Goal: Task Accomplishment & Management: Use online tool/utility

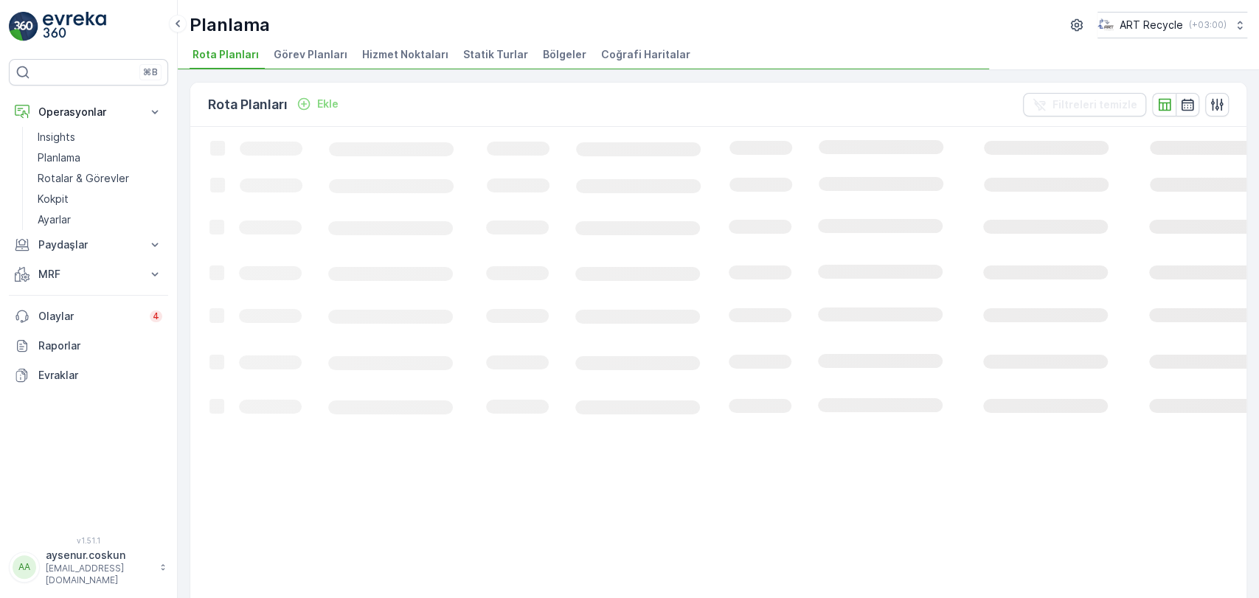
drag, startPoint x: 407, startPoint y: 59, endPoint x: 443, endPoint y: 54, distance: 35.8
click at [411, 59] on span "Hizmet Noktaları" at bounding box center [405, 54] width 86 height 15
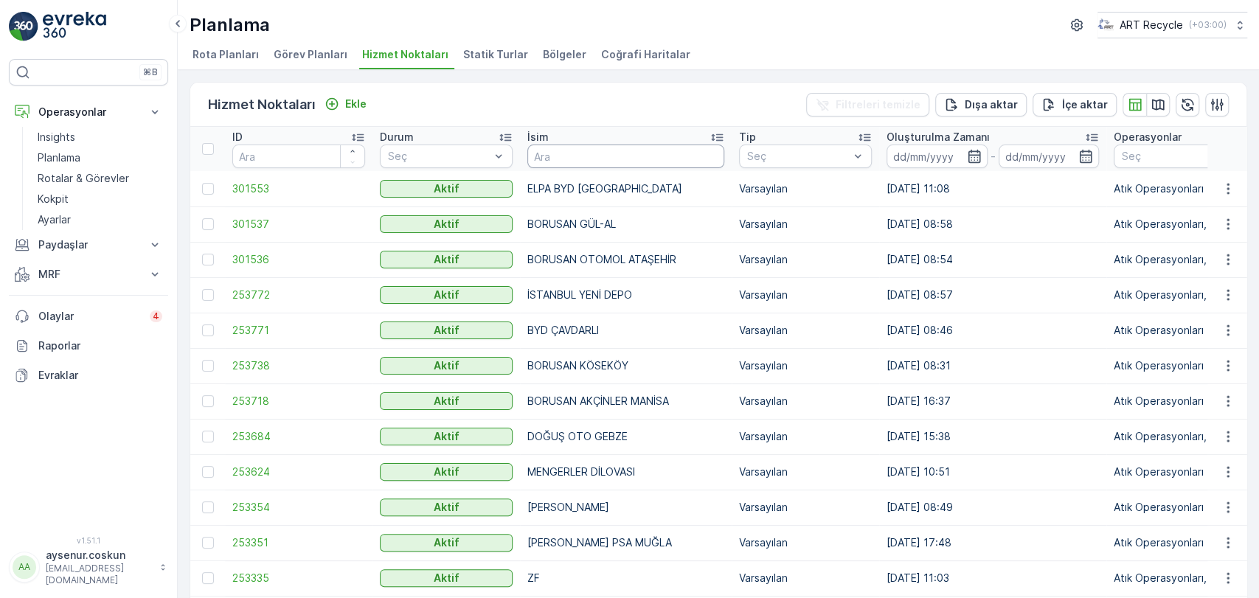
click at [567, 148] on input "text" at bounding box center [625, 157] width 197 height 24
type input "gürbaş"
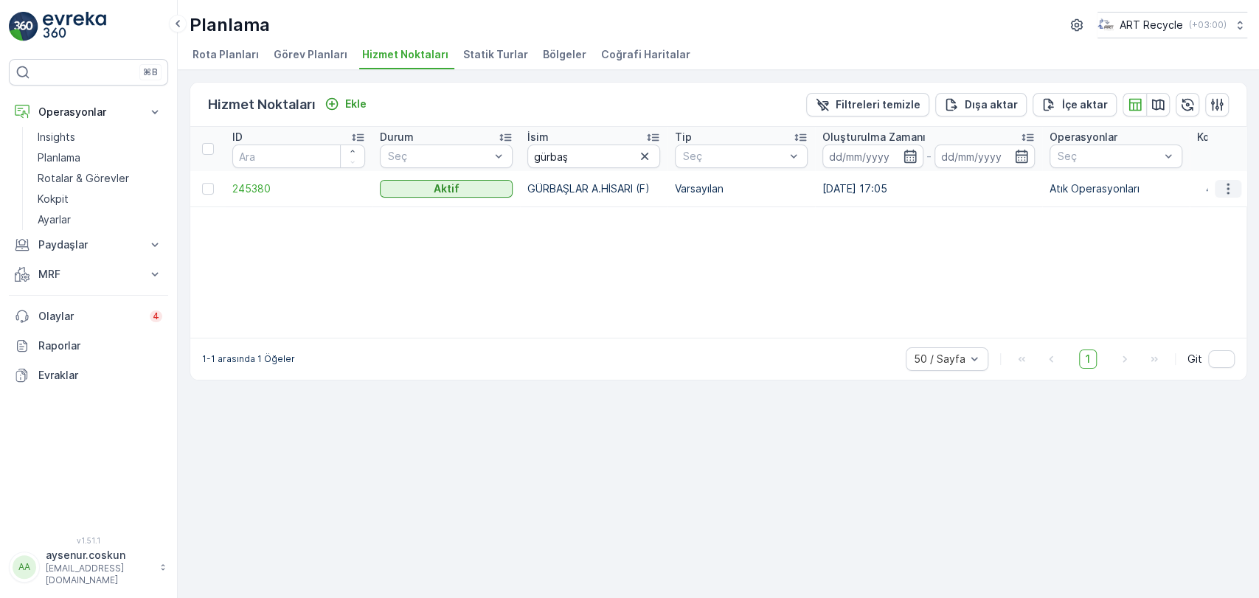
click at [1232, 187] on icon "button" at bounding box center [1228, 188] width 15 height 15
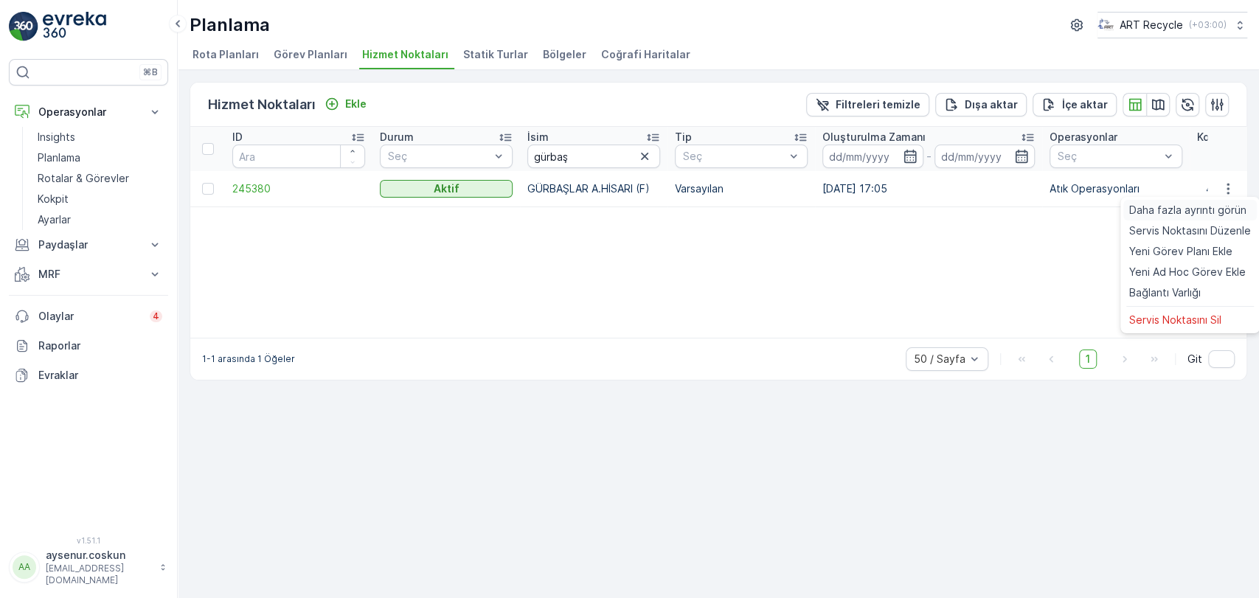
click at [1211, 210] on span "Daha fazla ayrıntı görün" at bounding box center [1187, 210] width 117 height 15
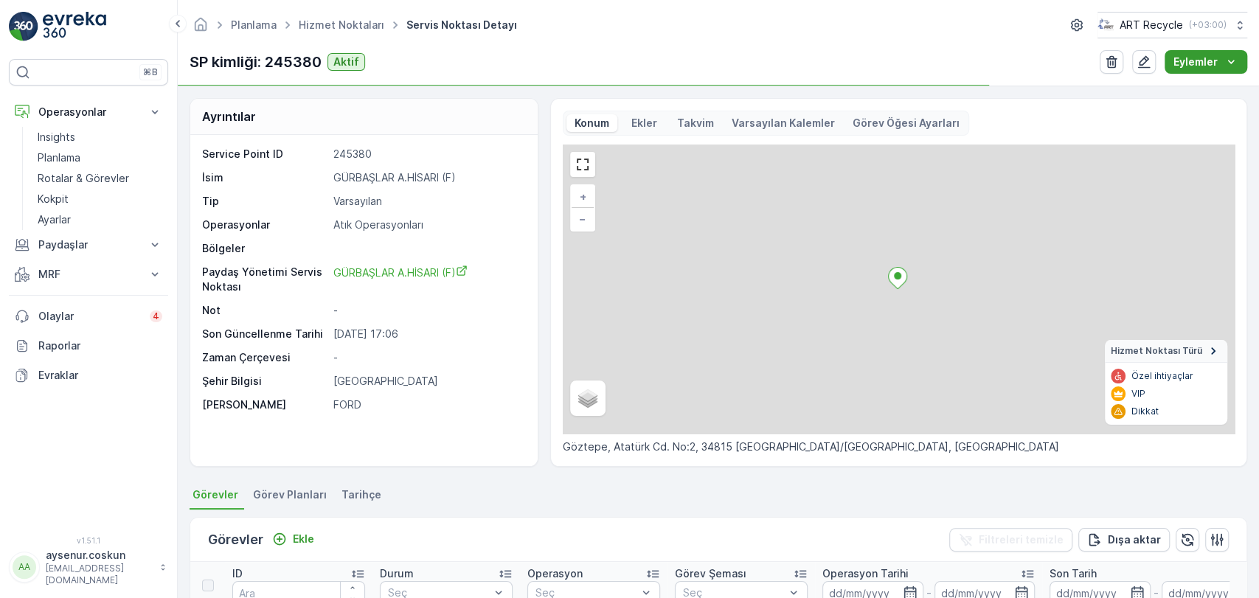
click at [1211, 63] on p "Eylemler" at bounding box center [1196, 62] width 44 height 15
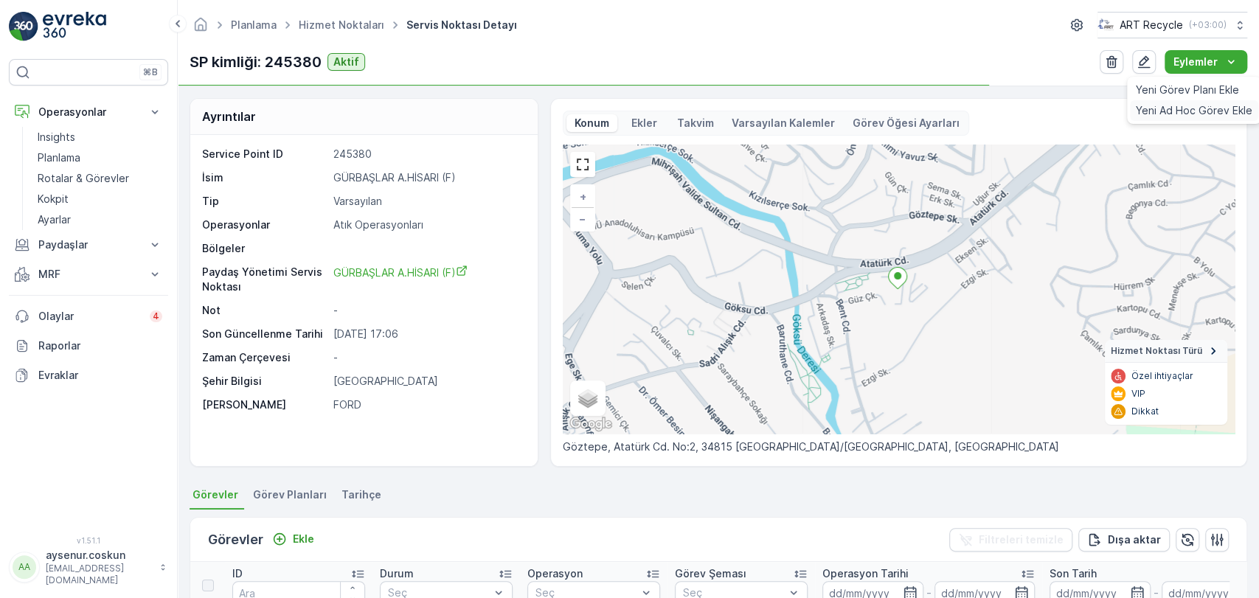
click at [1169, 117] on span "Yeni Ad Hoc Görev Ekle" at bounding box center [1194, 110] width 117 height 15
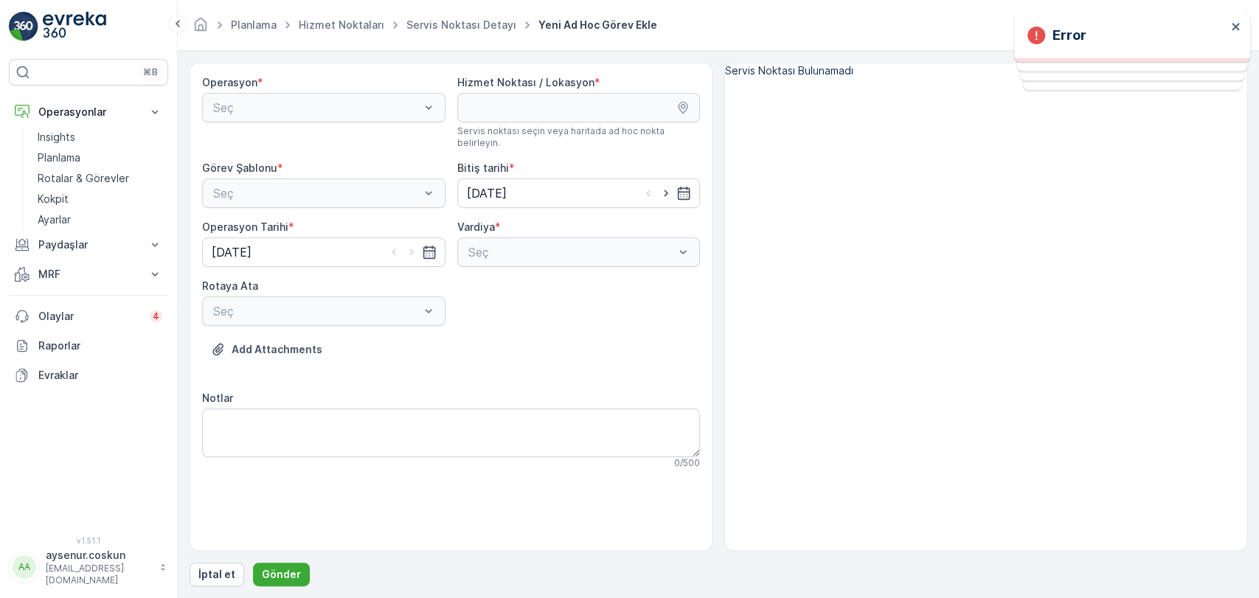
click at [339, 110] on div "Seç" at bounding box center [323, 108] width 243 height 30
click at [286, 110] on div "Seç" at bounding box center [323, 108] width 243 height 30
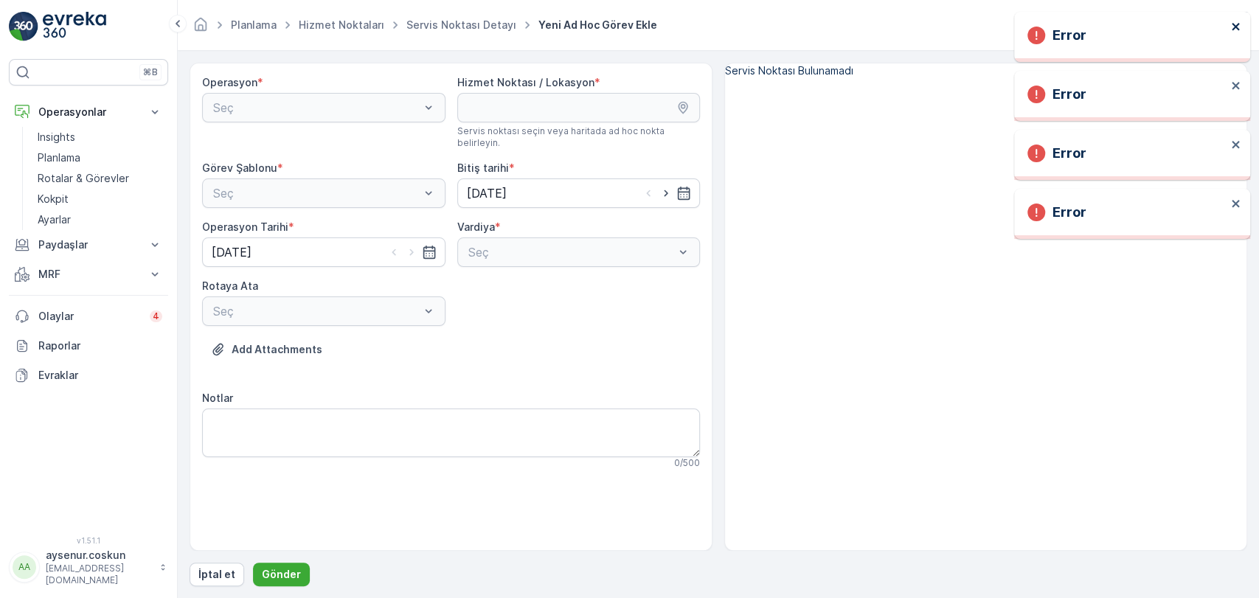
click at [1233, 30] on icon "close" at bounding box center [1236, 27] width 10 height 12
click at [1233, 71] on div "Error" at bounding box center [1132, 96] width 236 height 50
click at [1237, 71] on div "Error" at bounding box center [1132, 96] width 236 height 50
click at [1239, 34] on button "close" at bounding box center [1236, 28] width 10 height 14
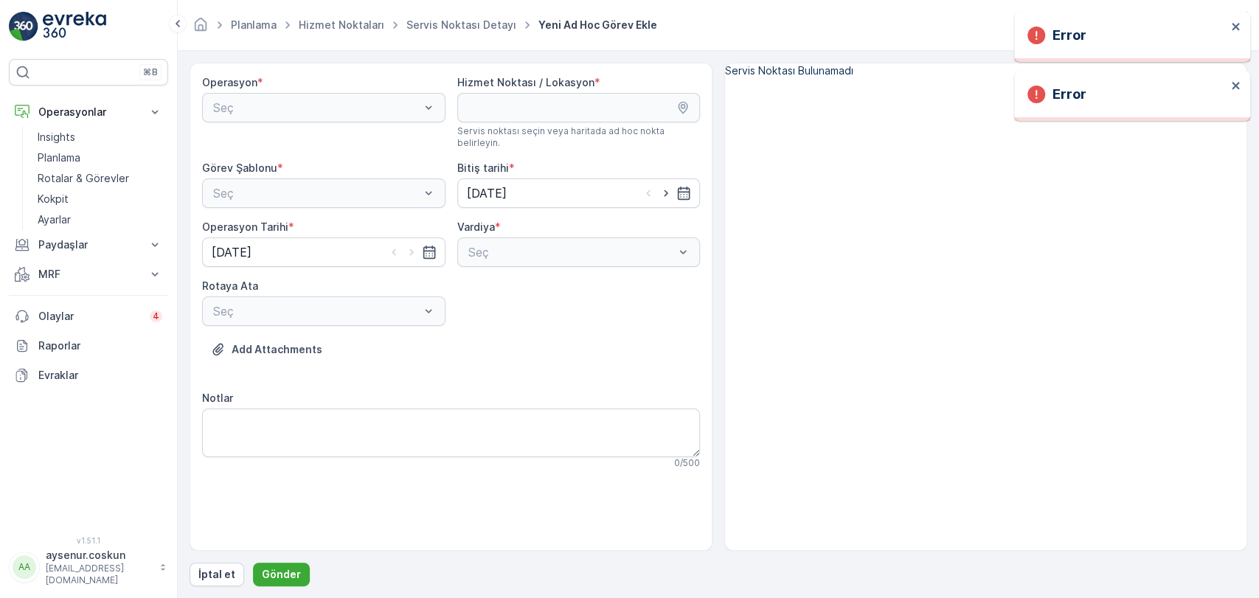
click at [1235, 37] on div "Error" at bounding box center [1132, 37] width 236 height 50
click at [1235, 27] on icon "close" at bounding box center [1235, 26] width 7 height 7
click at [1233, 28] on icon "close" at bounding box center [1236, 27] width 10 height 12
click at [260, 121] on div "Seç" at bounding box center [323, 108] width 243 height 30
click at [260, 109] on div "Seç" at bounding box center [323, 108] width 243 height 30
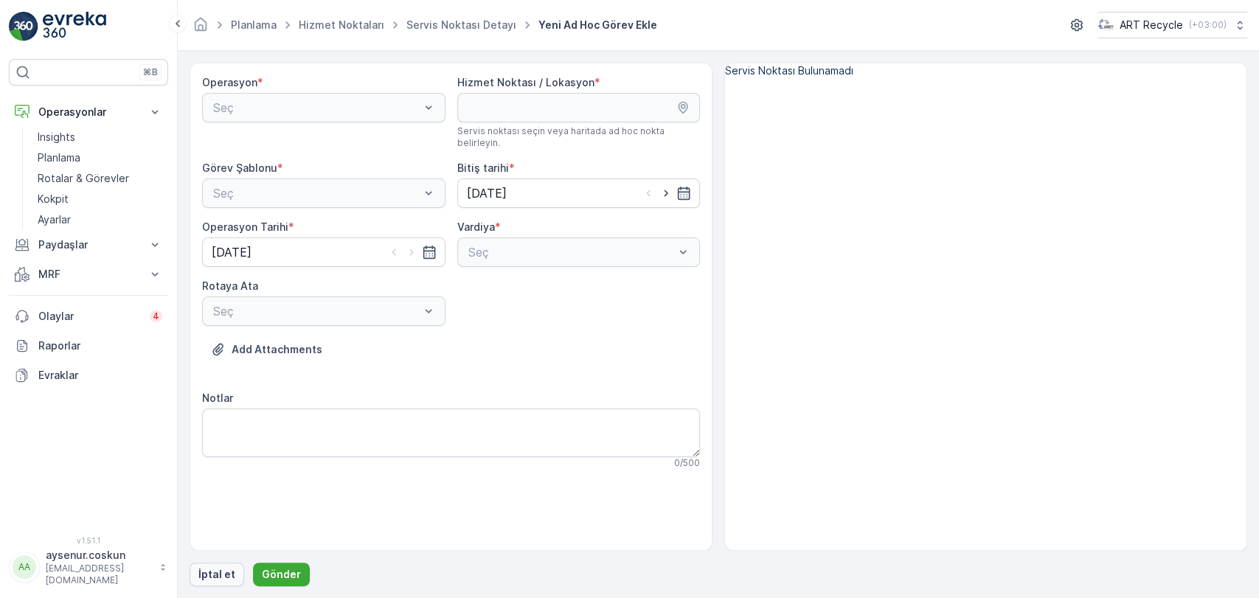
click at [199, 576] on p "İptal et" at bounding box center [216, 574] width 37 height 15
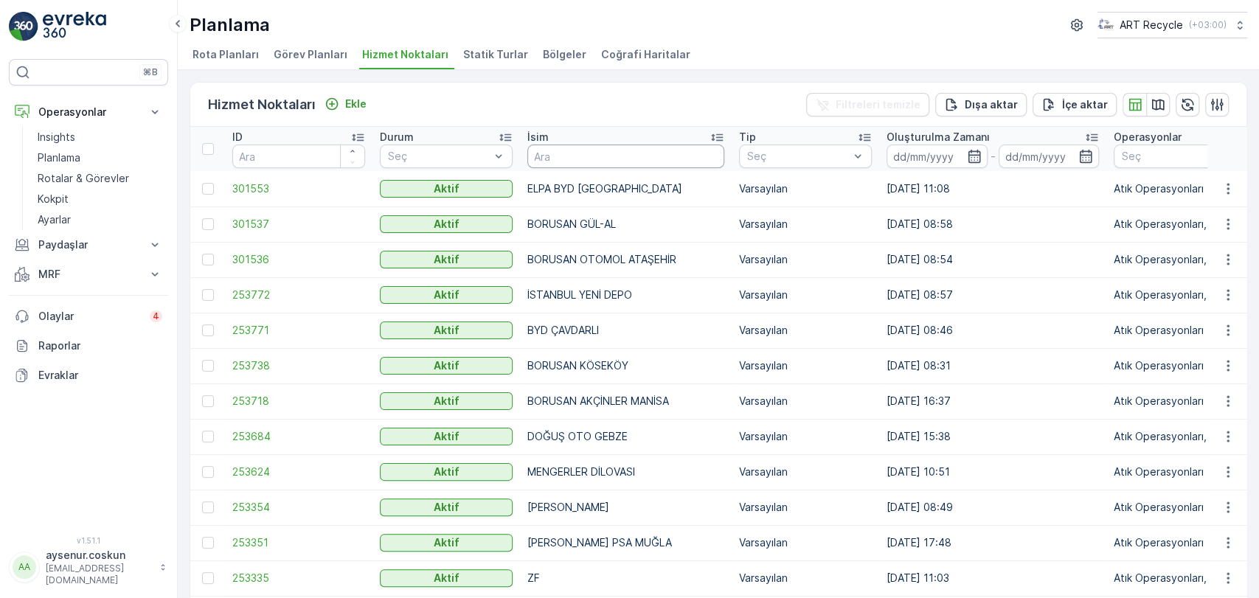
click at [629, 151] on input "text" at bounding box center [625, 157] width 197 height 24
type input "gürba"
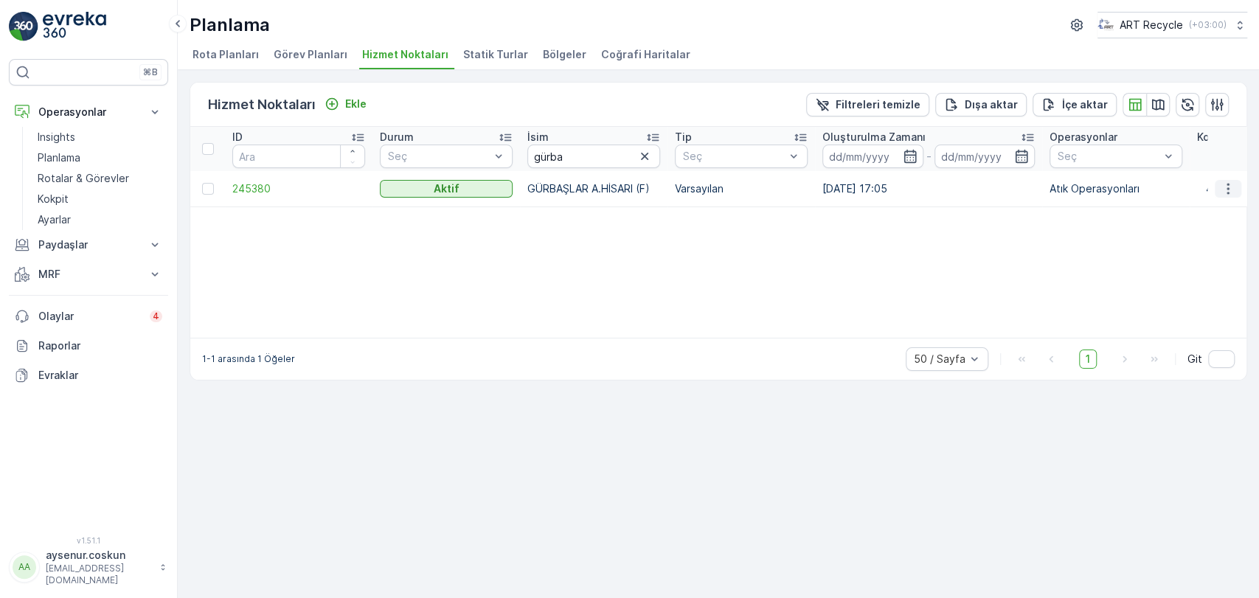
click at [1233, 195] on button "button" at bounding box center [1228, 189] width 27 height 18
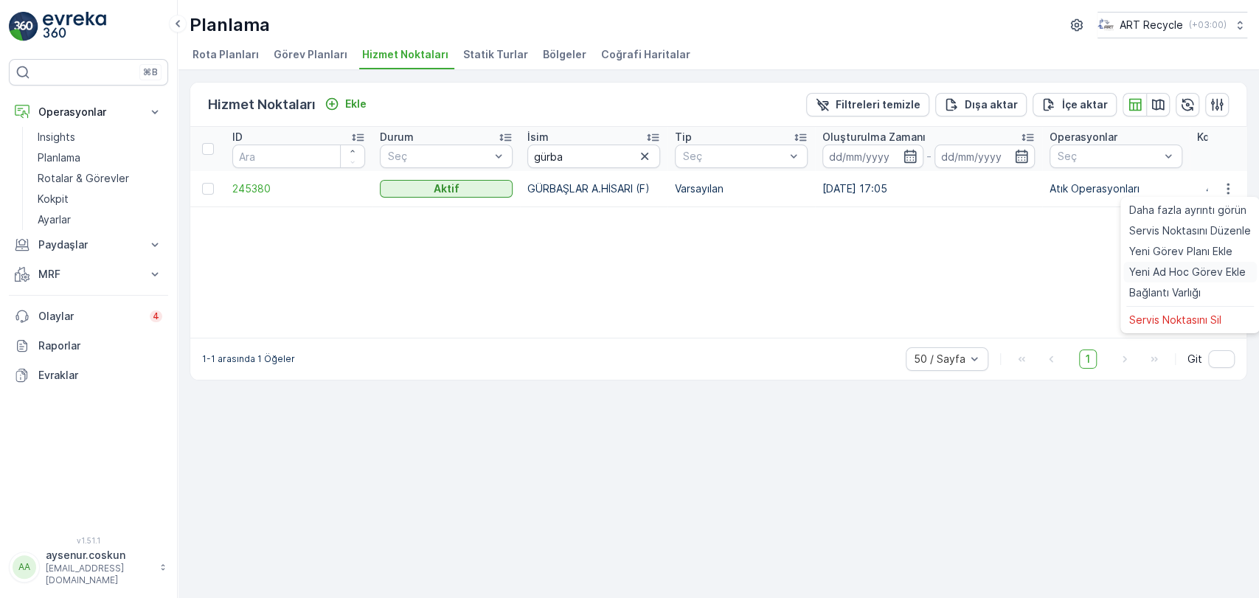
click at [1200, 267] on span "Yeni Ad Hoc Görev Ekle" at bounding box center [1187, 272] width 117 height 15
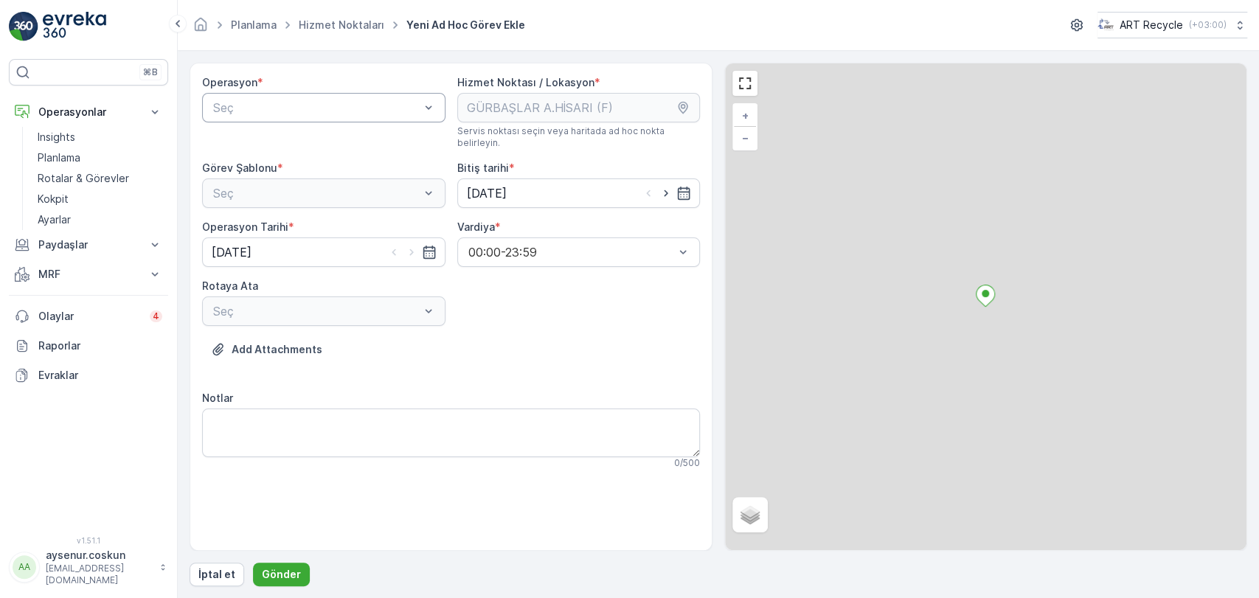
click at [307, 120] on div "Seç" at bounding box center [323, 108] width 243 height 30
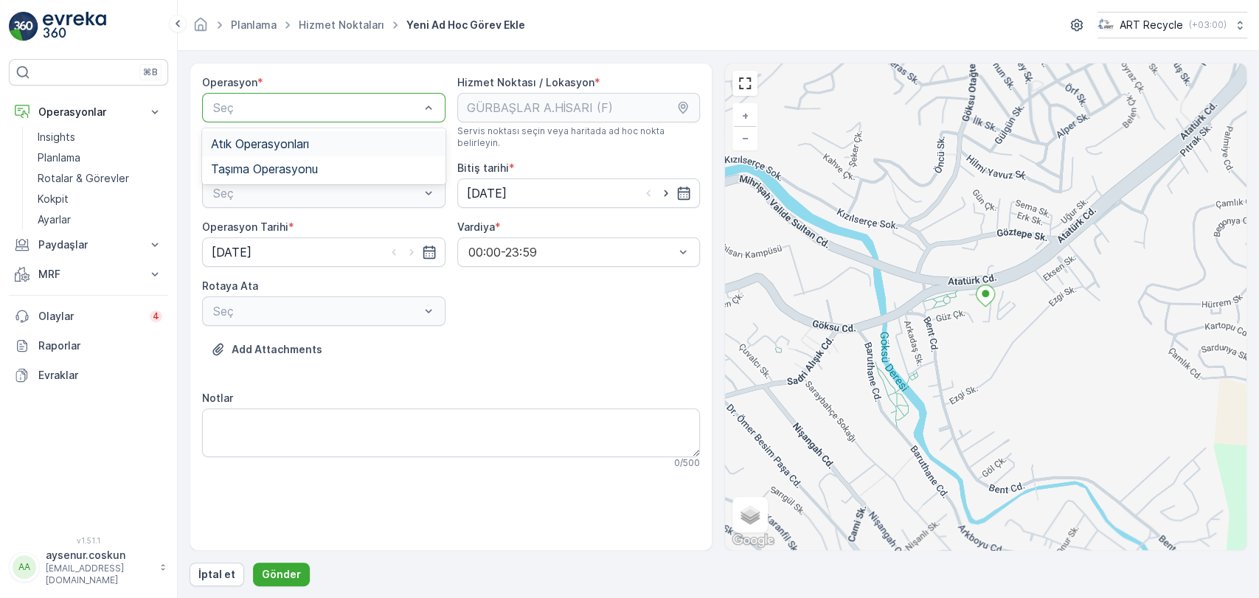
click at [300, 125] on div "Operasyon * 2 results available. Use Up and Down to choose options, press Enter…" at bounding box center [323, 112] width 243 height 74
click at [309, 139] on span "Atık Operasyonları" at bounding box center [260, 143] width 98 height 13
click at [322, 183] on div "Seç" at bounding box center [323, 194] width 243 height 30
click at [294, 227] on div "Atık Toplama" at bounding box center [323, 229] width 243 height 25
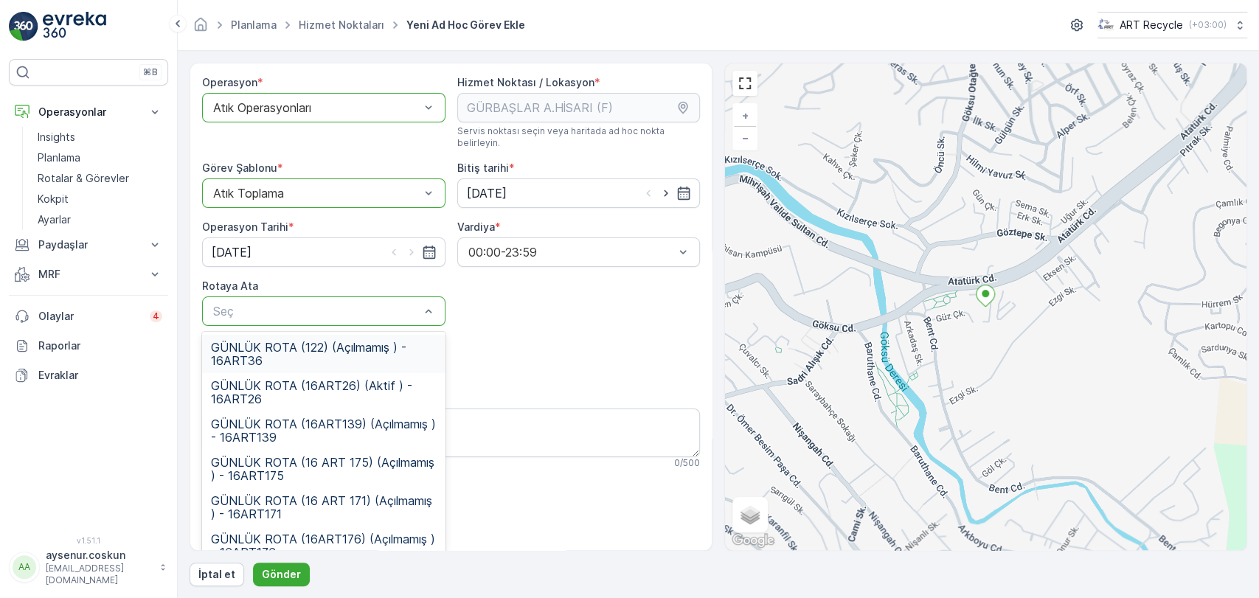
click at [350, 341] on span "GÜNLÜK ROTA (122) (Açılmamış ) - 16ART36" at bounding box center [324, 354] width 226 height 27
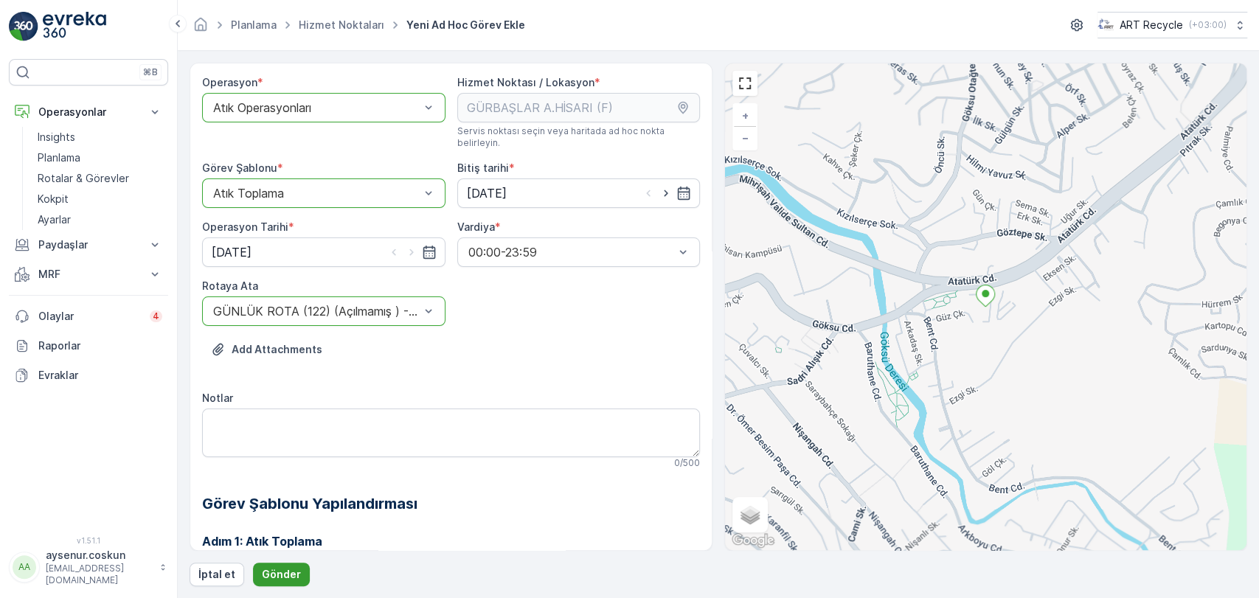
click at [279, 572] on p "Gönder" at bounding box center [281, 574] width 39 height 15
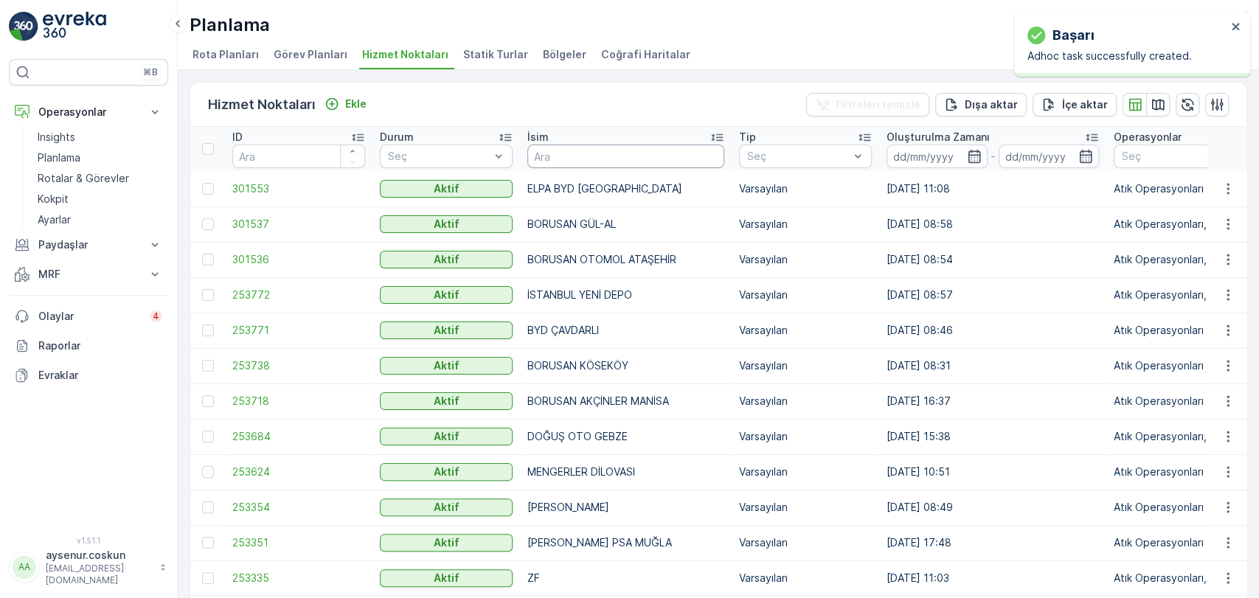
click at [586, 166] on input "text" at bounding box center [625, 157] width 197 height 24
type input "asf"
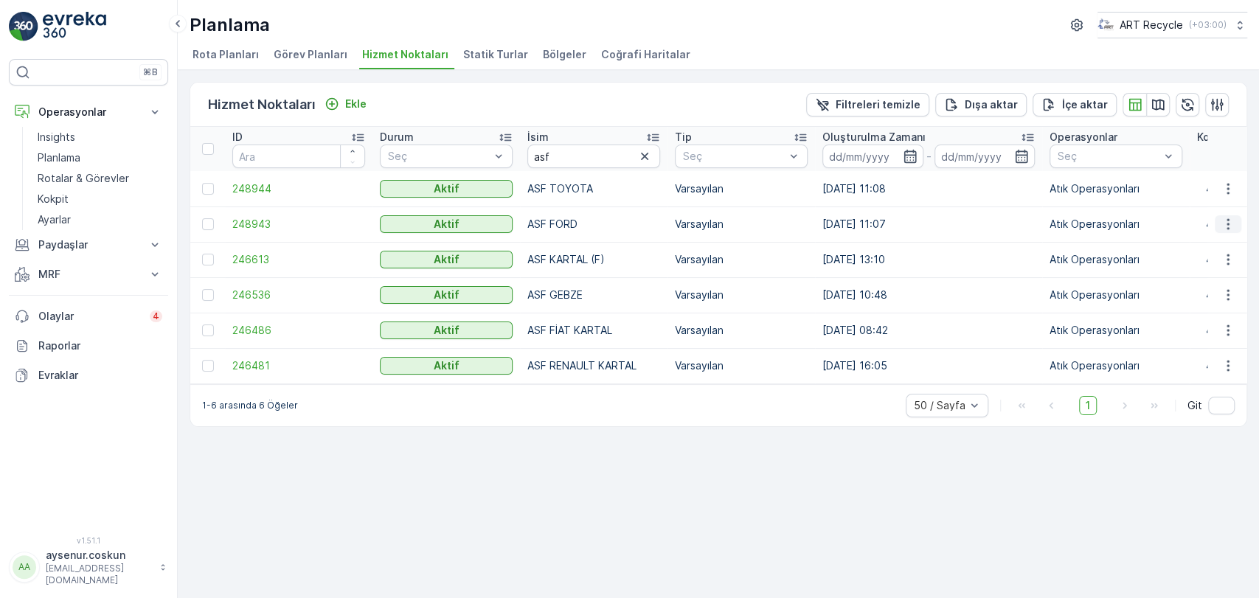
click at [1228, 226] on icon "button" at bounding box center [1228, 224] width 15 height 15
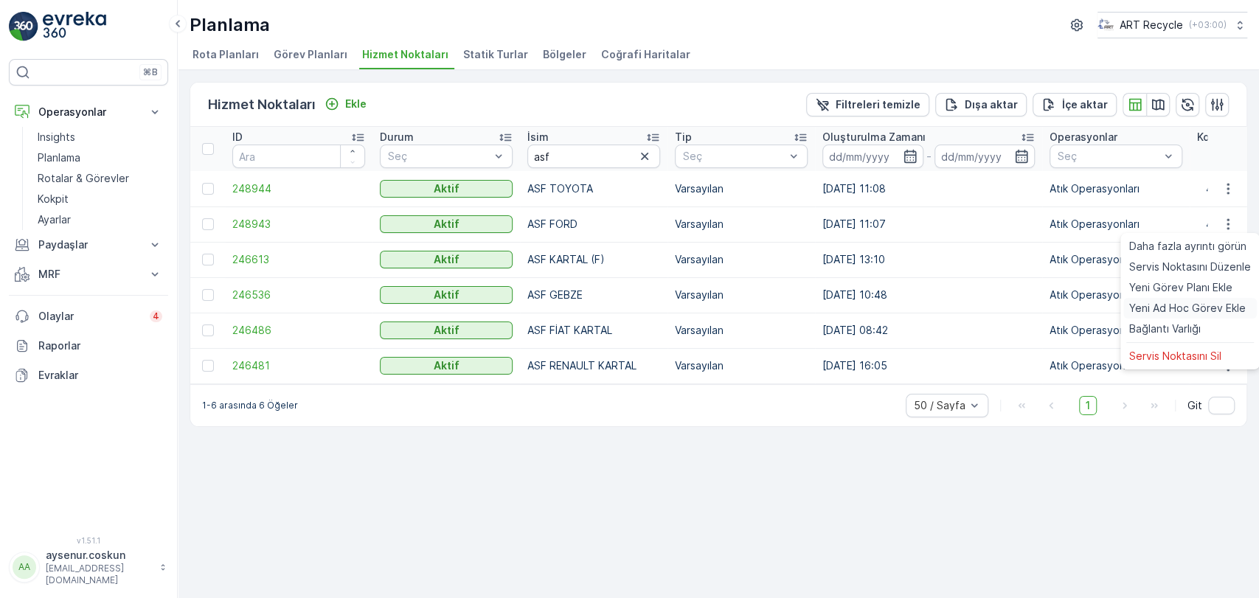
click at [1178, 307] on span "Yeni Ad Hoc Görev Ekle" at bounding box center [1187, 308] width 117 height 15
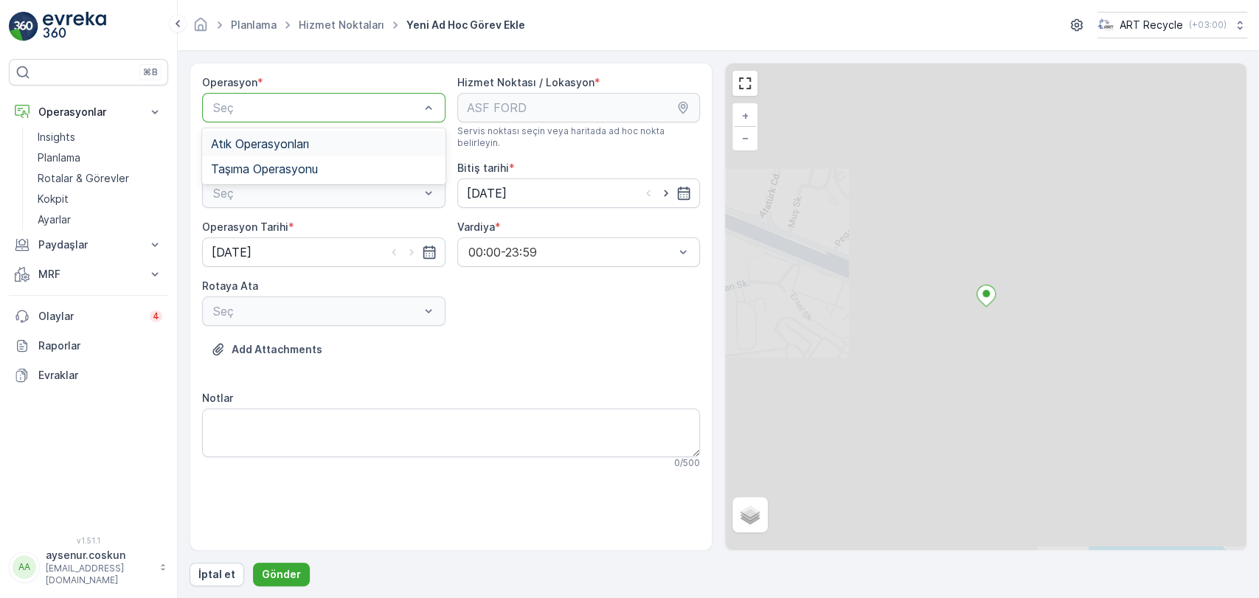
click at [301, 142] on span "Atık Operasyonları" at bounding box center [260, 143] width 98 height 13
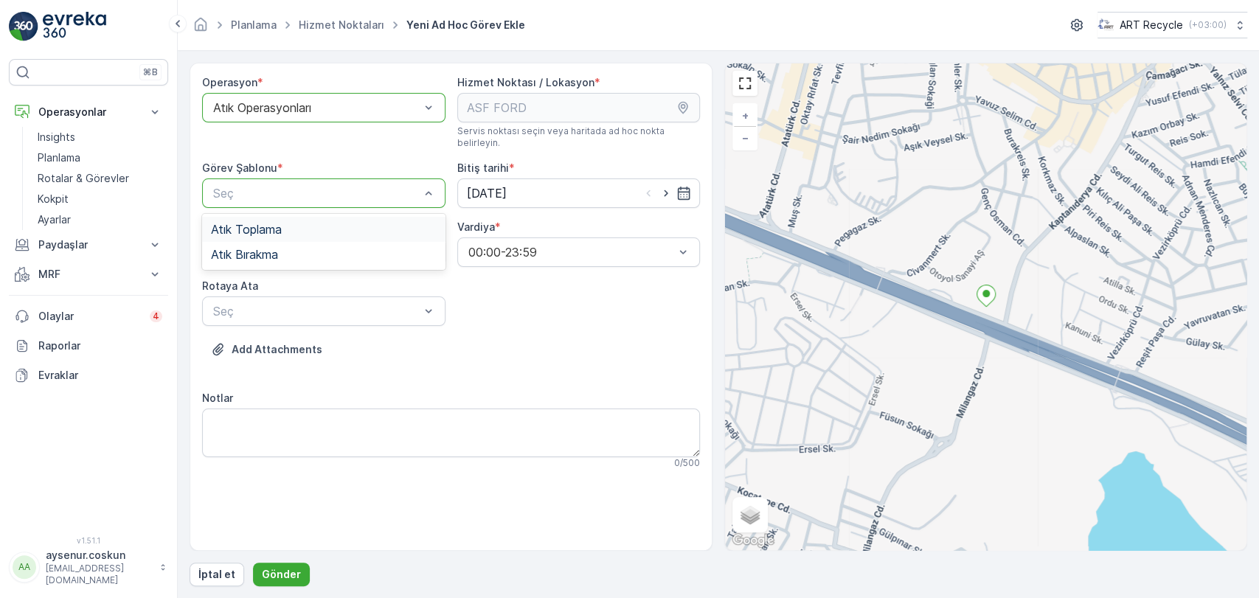
click at [291, 223] on div "Atık Toplama" at bounding box center [324, 229] width 226 height 13
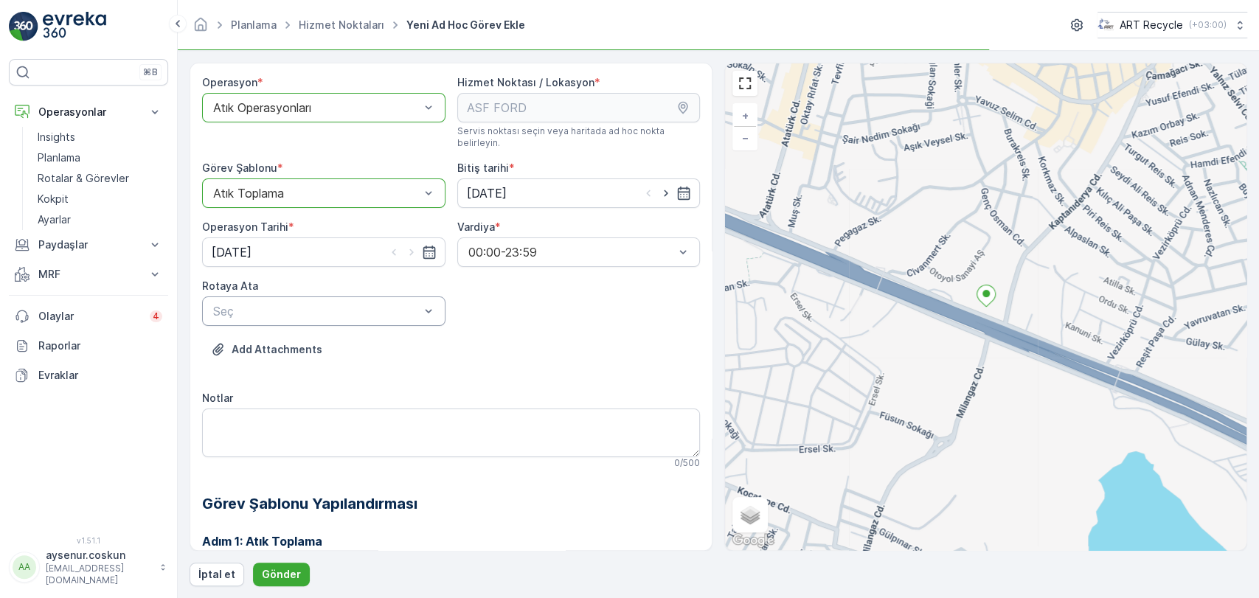
click at [316, 313] on div "Seç" at bounding box center [323, 312] width 243 height 30
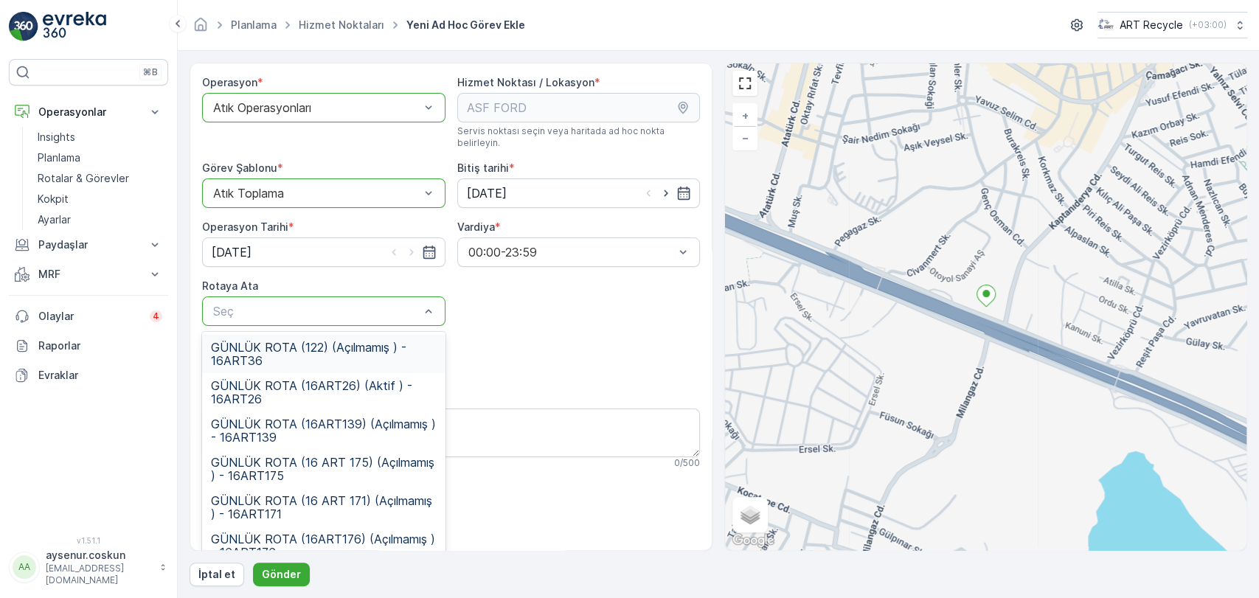
click at [345, 318] on div "Operasyon * option Atık Operasyonları, selected. Atık Operasyonları Hizmet Nokt…" at bounding box center [451, 413] width 498 height 676
click at [342, 341] on span "GÜNLÜK ROTA (122) (Açılmamış ) - 16ART36" at bounding box center [324, 354] width 226 height 27
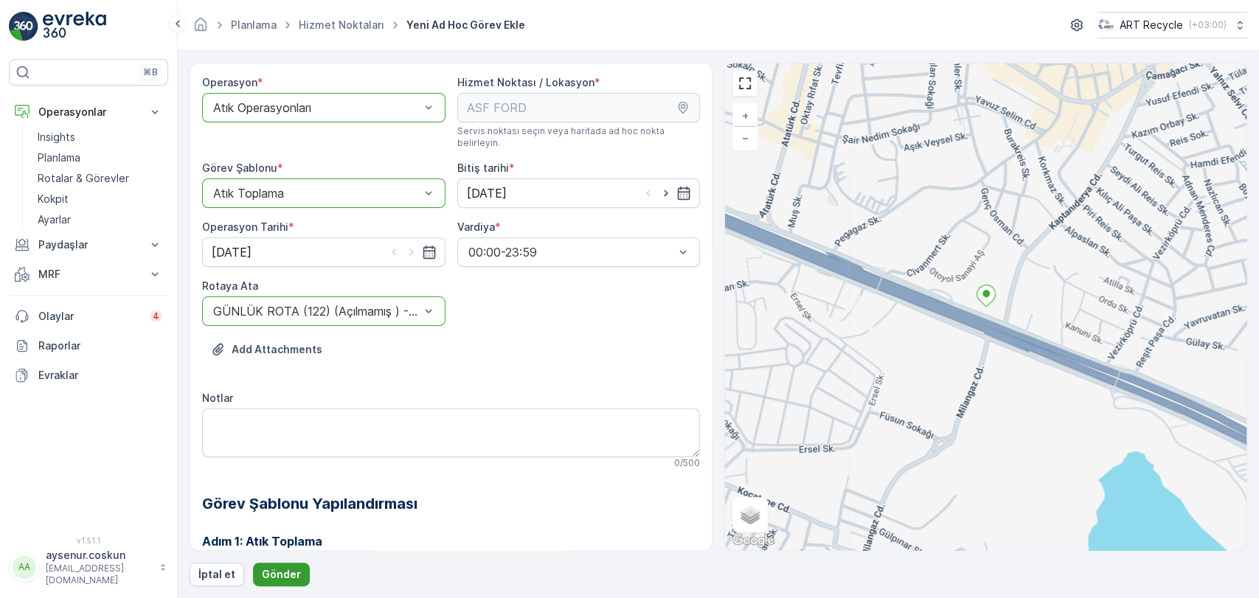
click at [292, 572] on p "Gönder" at bounding box center [281, 574] width 39 height 15
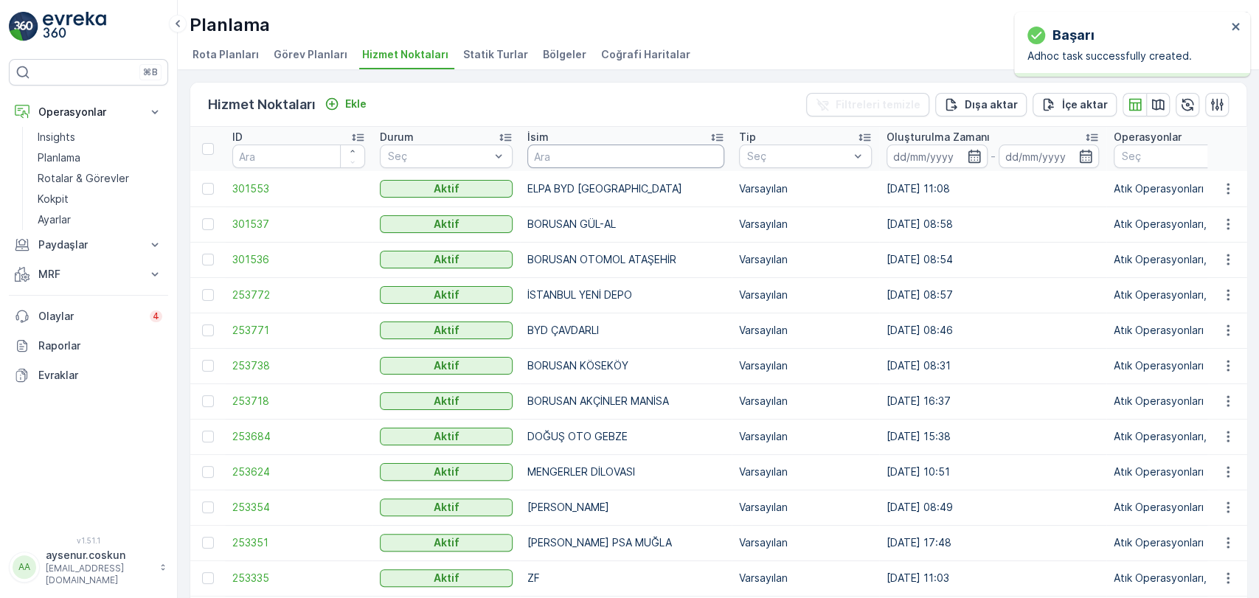
click at [578, 164] on input "text" at bounding box center [625, 157] width 197 height 24
type input "tsm"
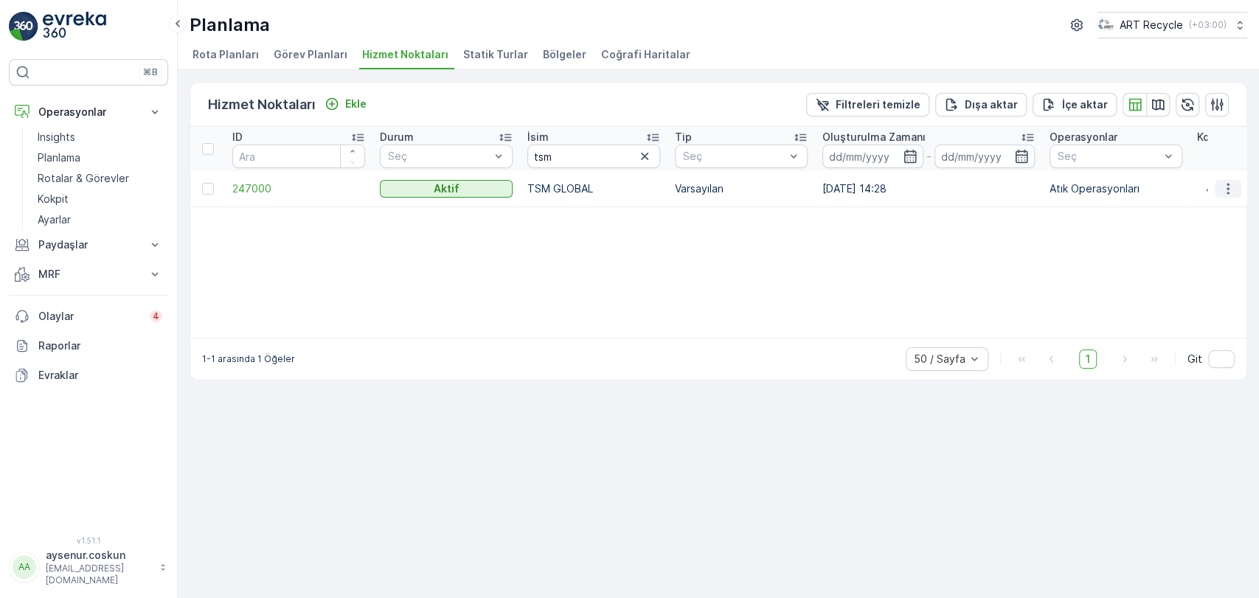
click at [1230, 191] on icon "button" at bounding box center [1228, 188] width 15 height 15
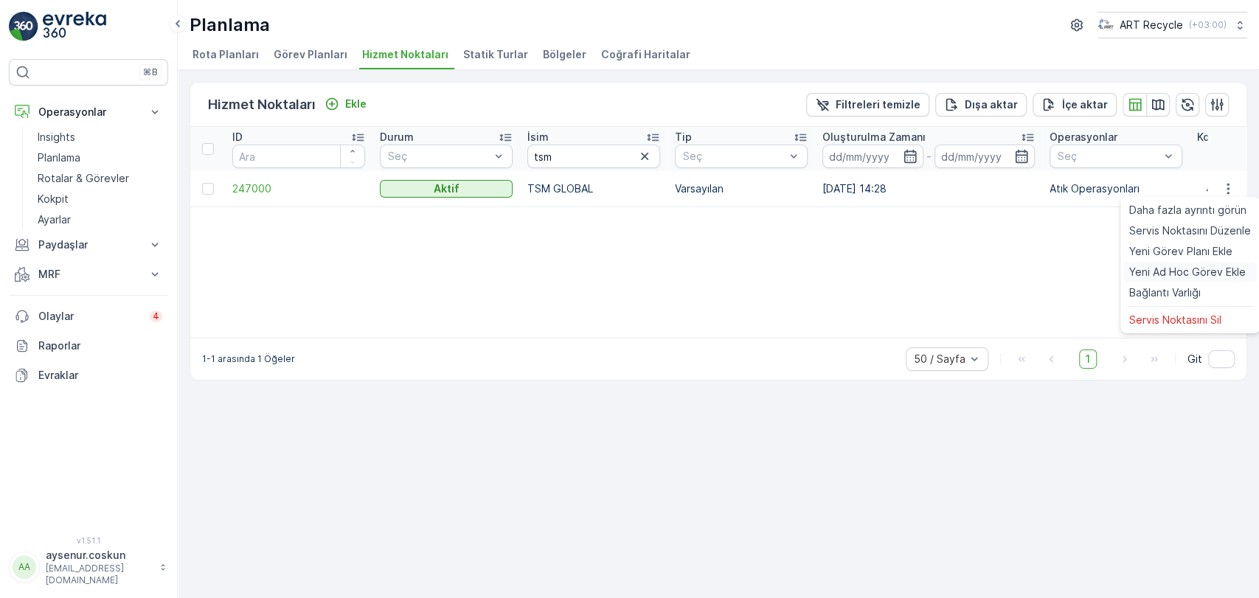
click at [1208, 273] on span "Yeni Ad Hoc Görev Ekle" at bounding box center [1187, 272] width 117 height 15
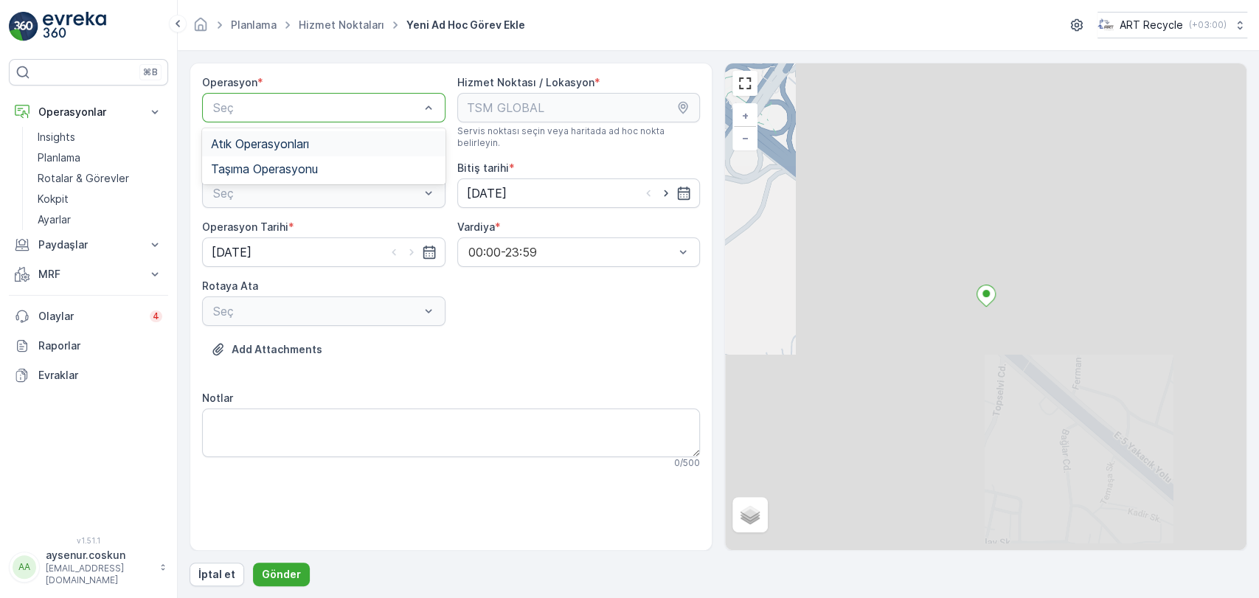
click at [307, 148] on span "Atık Operasyonları" at bounding box center [260, 143] width 98 height 13
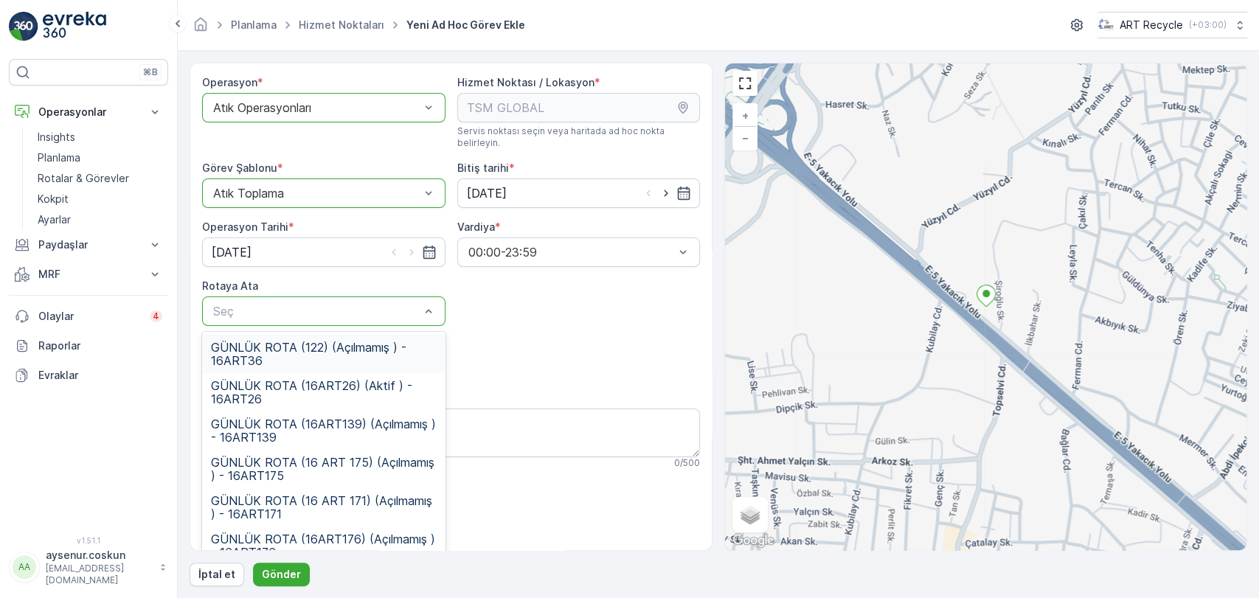
click at [350, 354] on span "GÜNLÜK ROTA (122) (Açılmamış ) - 16ART36" at bounding box center [324, 354] width 226 height 27
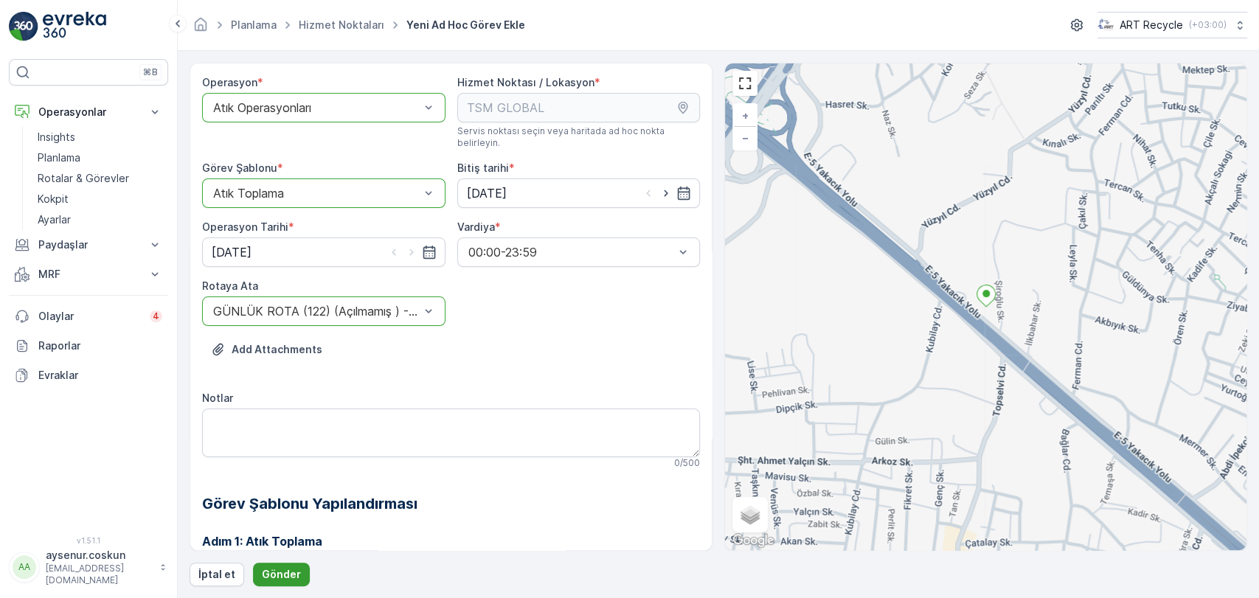
click at [293, 586] on button "Gönder" at bounding box center [281, 575] width 57 height 24
